Goal: Find specific page/section: Find specific page/section

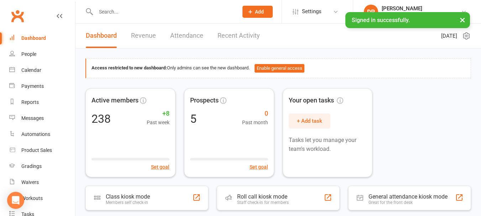
click at [126, 14] on input "text" at bounding box center [164, 12] width 140 height 10
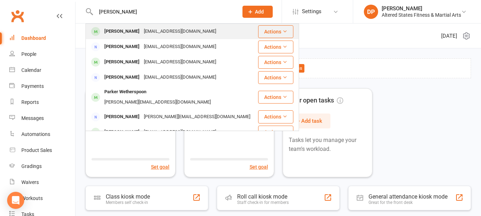
type input "[PERSON_NAME]"
click at [126, 32] on div "[PERSON_NAME]" at bounding box center [122, 31] width 40 height 10
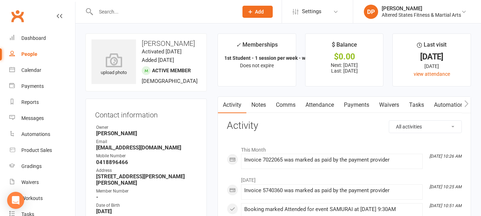
click at [356, 108] on link "Payments" at bounding box center [356, 105] width 35 height 16
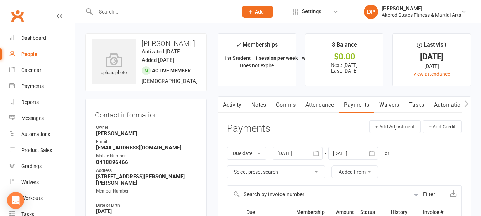
click at [308, 37] on li "$ Balance $0.00 Next: [DATE] Last: [DATE]" at bounding box center [344, 59] width 79 height 53
click at [307, 33] on li "$ Balance $0.00 Next: [DATE] Last: [DATE]" at bounding box center [344, 59] width 79 height 53
